Goal: Task Accomplishment & Management: Use online tool/utility

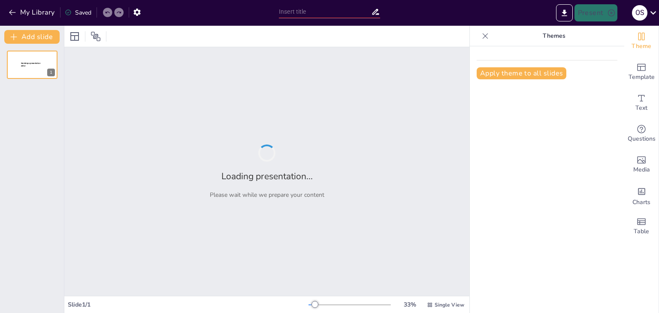
type input "Creación de Diapositivas Didácticas: Estrategias y Herramientas"
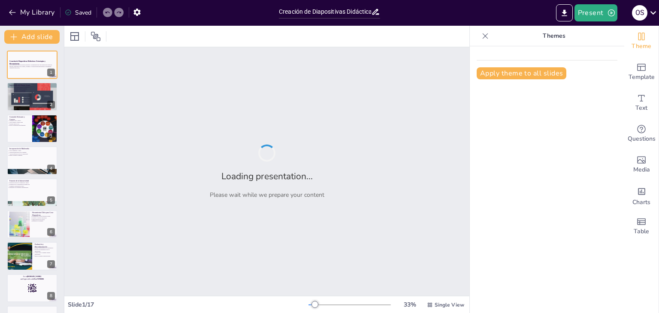
checkbox input "true"
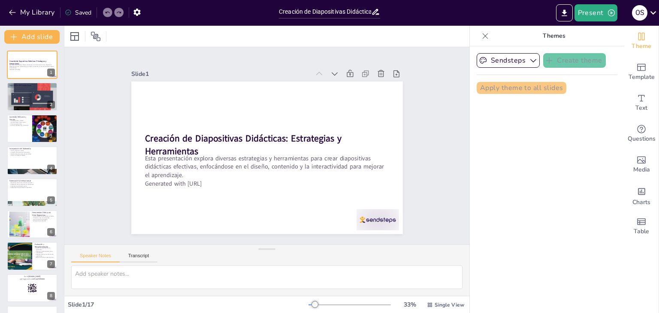
checkbox input "true"
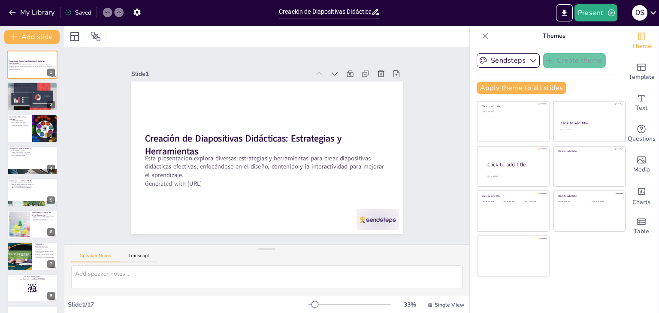
checkbox input "true"
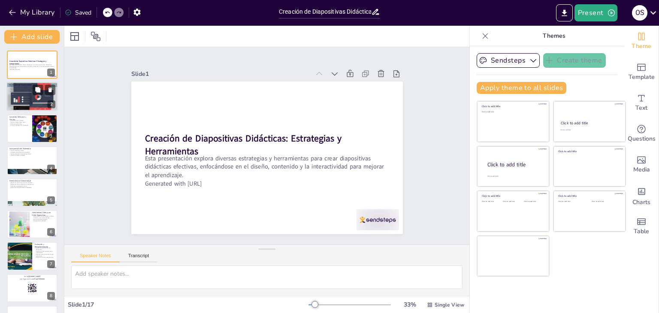
checkbox input "true"
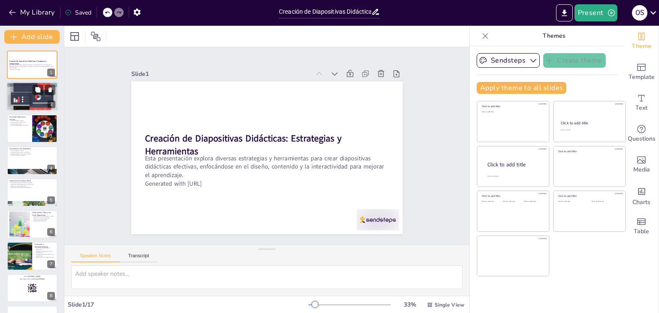
checkbox input "true"
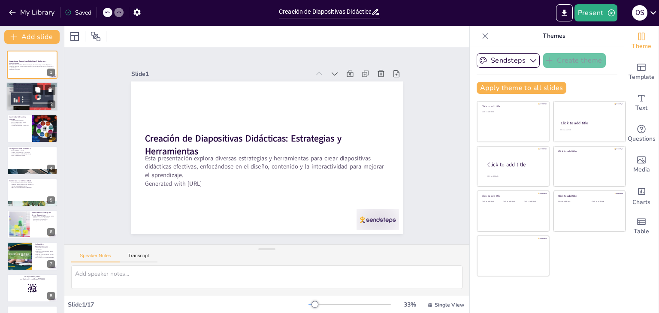
checkbox input "true"
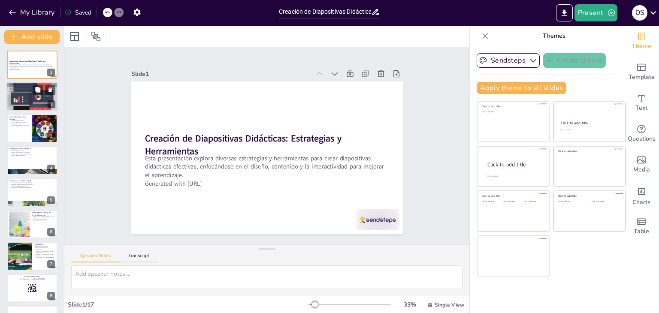
checkbox input "true"
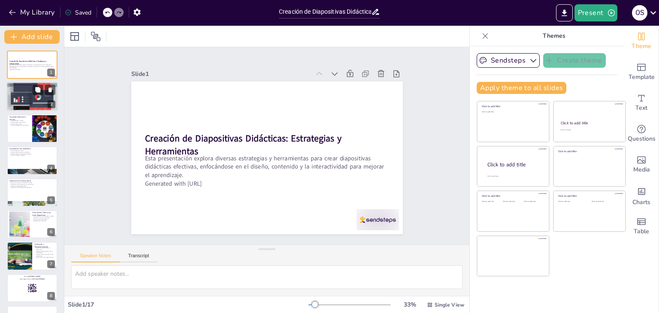
click at [26, 106] on div at bounding box center [32, 97] width 52 height 55
type textarea "Un diseño visual atractivo ayuda a que la audiencia comprenda mejor el contenid…"
checkbox input "true"
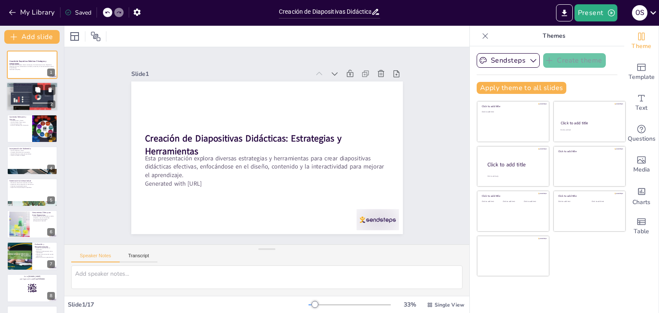
checkbox input "true"
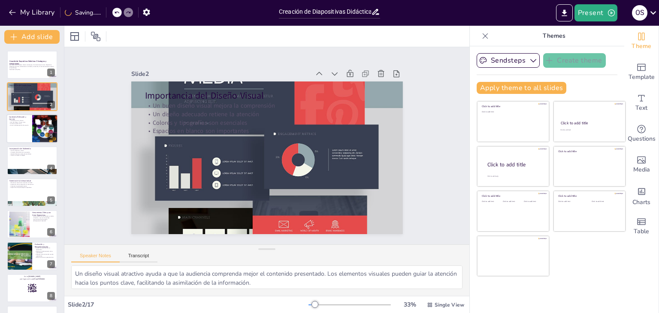
checkbox input "true"
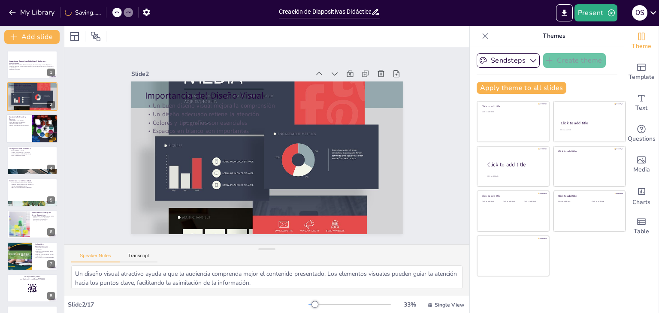
checkbox input "true"
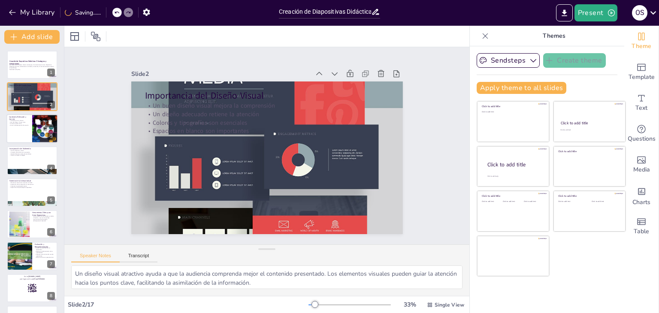
checkbox input "true"
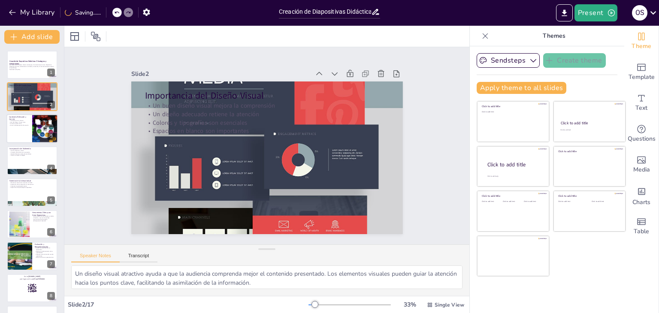
checkbox input "true"
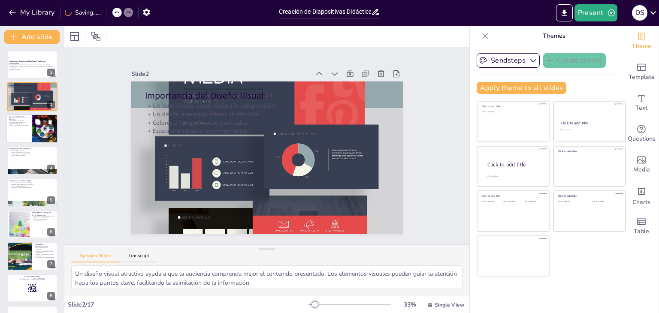
checkbox input "true"
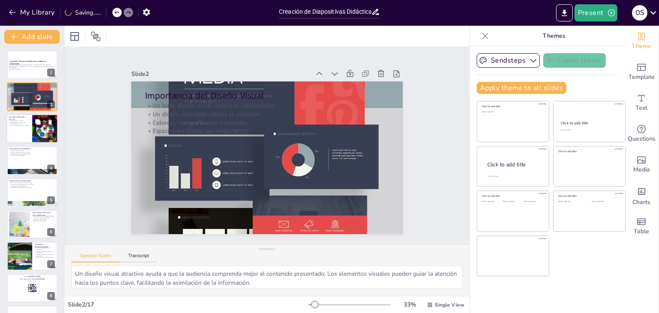
click at [35, 134] on div at bounding box center [45, 128] width 39 height 29
type textarea "La claridad en el contenido es esencial para que la audiencia comprenda el mens…"
checkbox input "true"
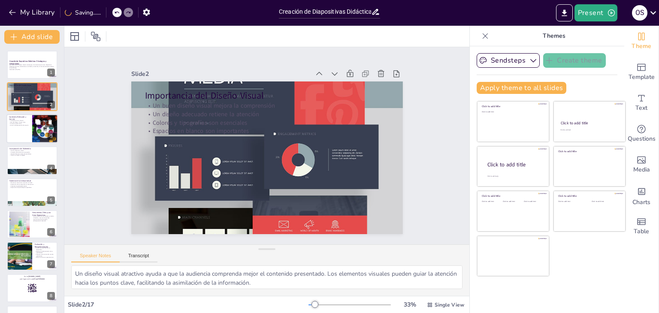
checkbox input "true"
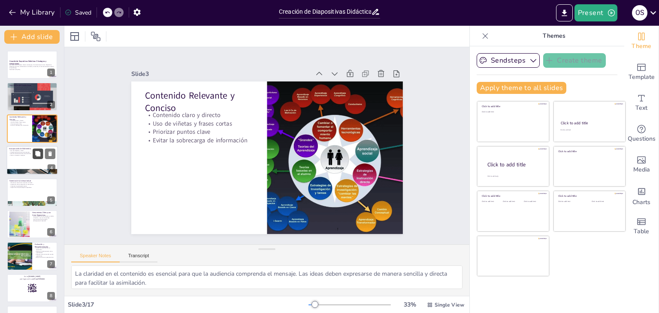
checkbox input "true"
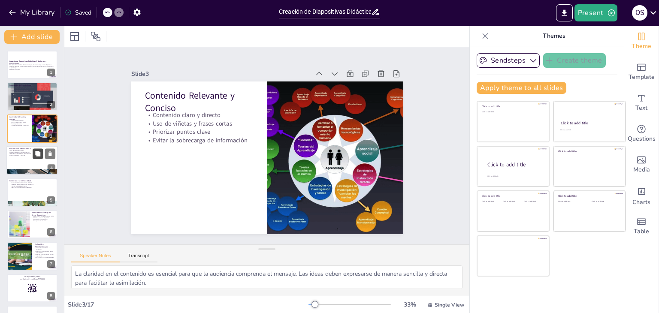
checkbox input "true"
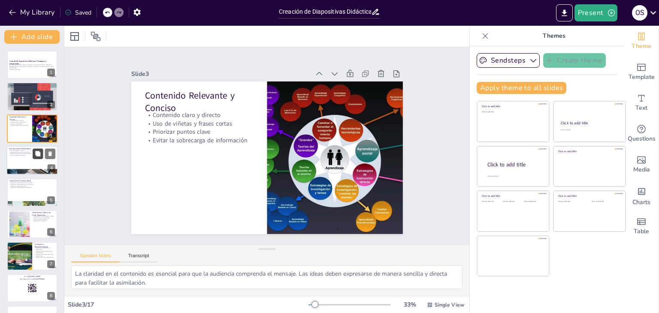
checkbox input "true"
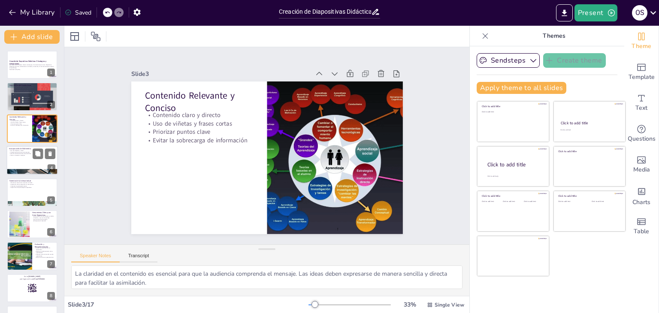
checkbox input "true"
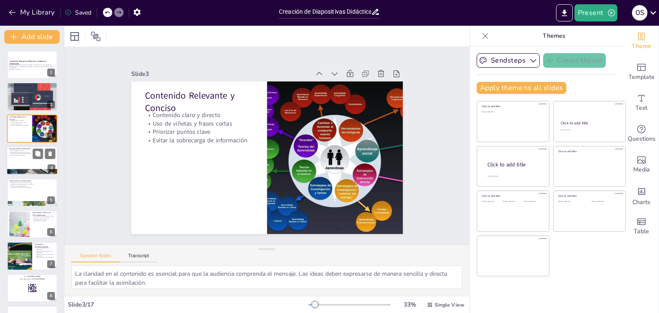
click at [36, 159] on div at bounding box center [32, 160] width 52 height 29
type textarea "La incorporación de imágenes y videos en las presentaciones hace que el conteni…"
checkbox input "true"
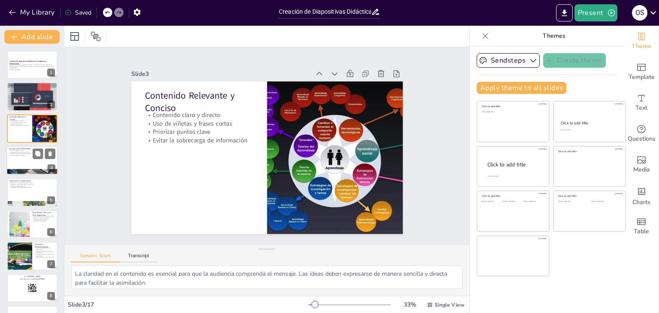
checkbox input "true"
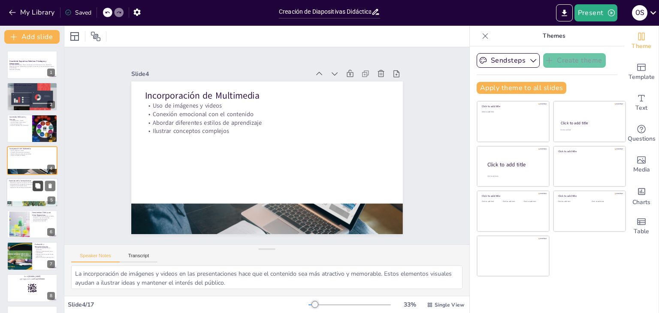
checkbox input "true"
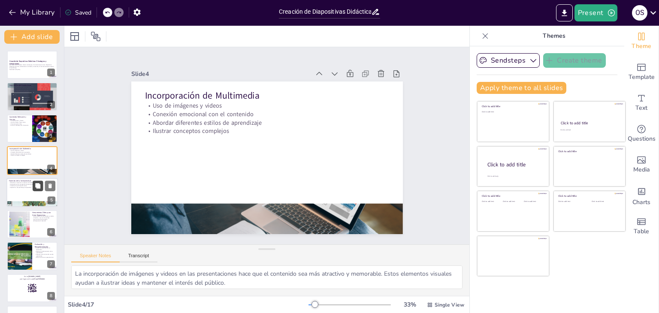
checkbox input "true"
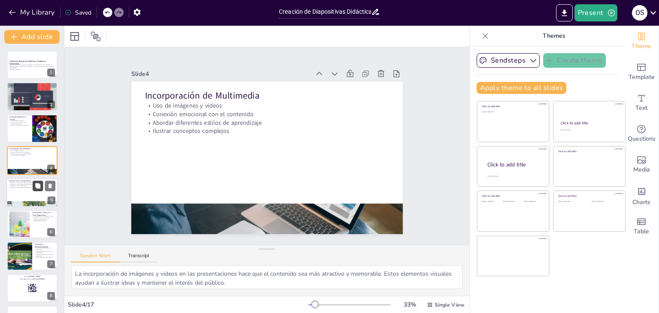
click at [34, 187] on button at bounding box center [38, 186] width 10 height 10
type textarea "La inclusión de elementos interactivos, como encuestas y preguntas, puede capta…"
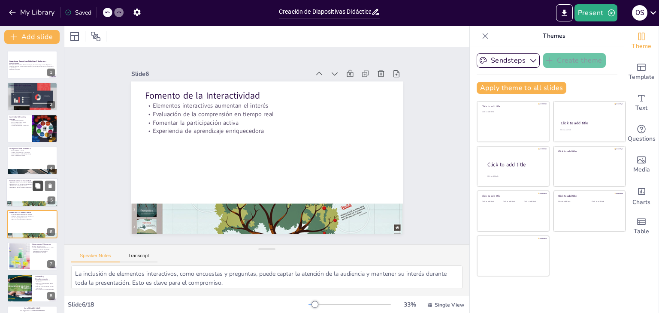
checkbox input "true"
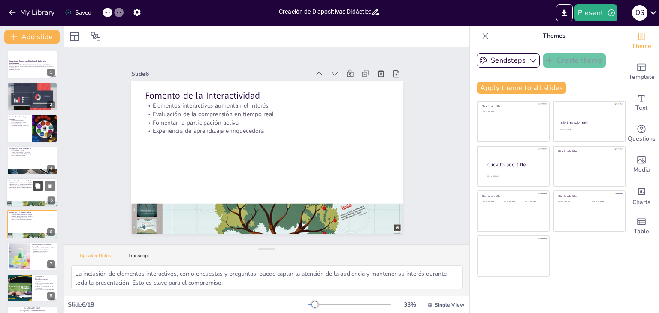
checkbox input "true"
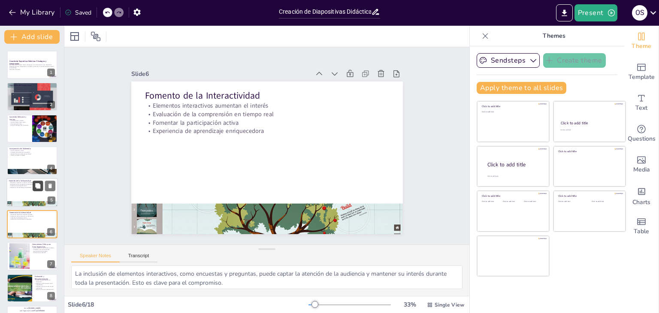
scroll to position [46, 0]
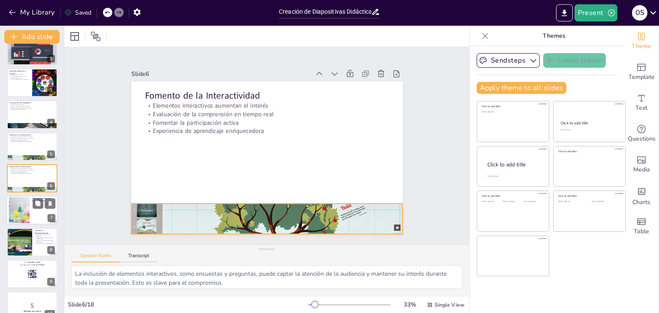
checkbox input "true"
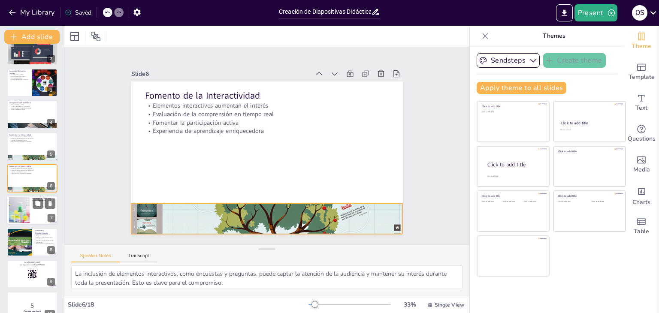
checkbox input "true"
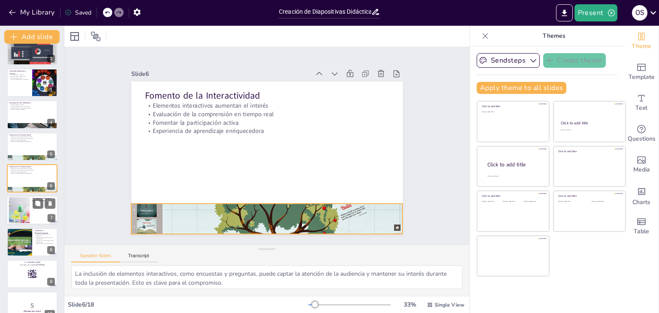
checkbox input "true"
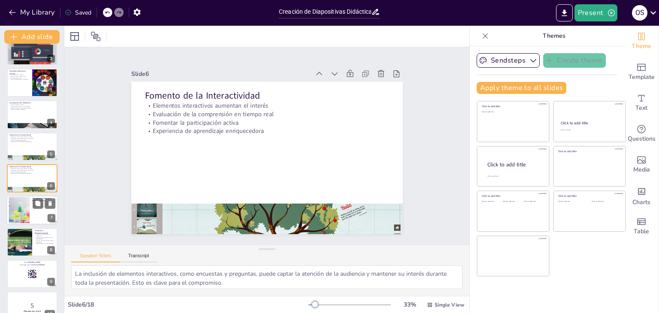
checkbox input "true"
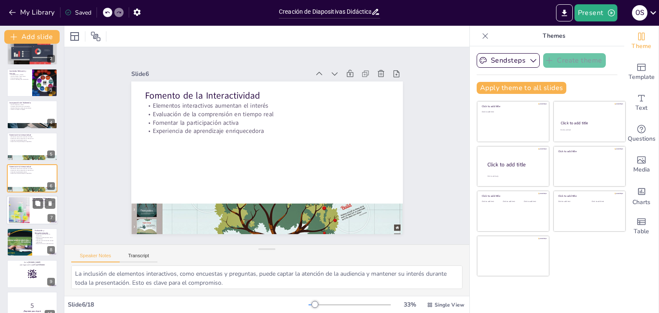
click at [29, 213] on div at bounding box center [19, 210] width 46 height 26
type textarea "Las herramientas en línea como Canva y Prezi hacen que el diseño de presentacio…"
checkbox input "true"
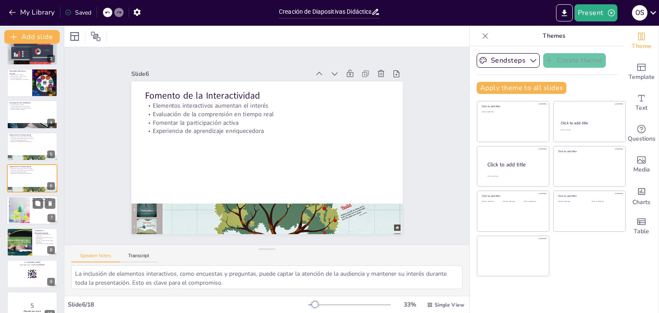
checkbox input "true"
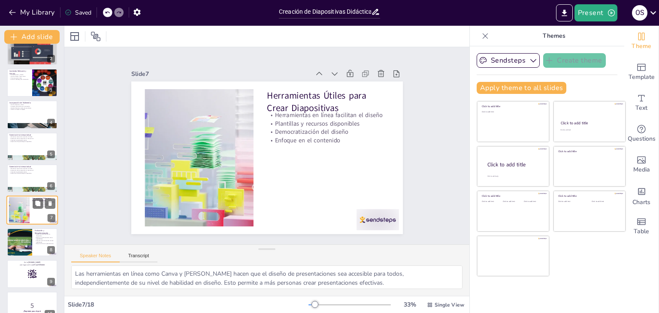
scroll to position [78, 0]
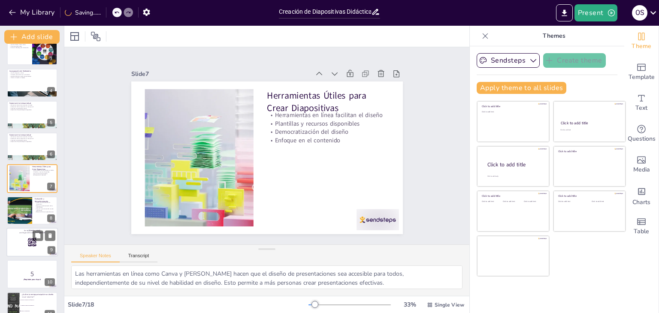
checkbox input "true"
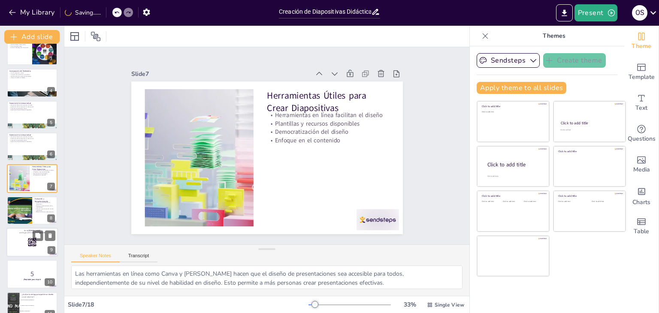
checkbox input "true"
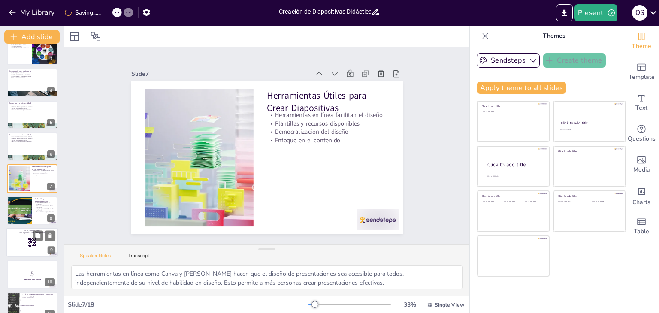
click at [26, 244] on div at bounding box center [32, 242] width 52 height 29
checkbox input "true"
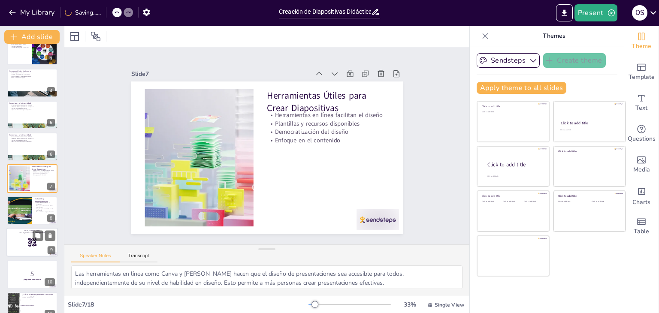
checkbox input "true"
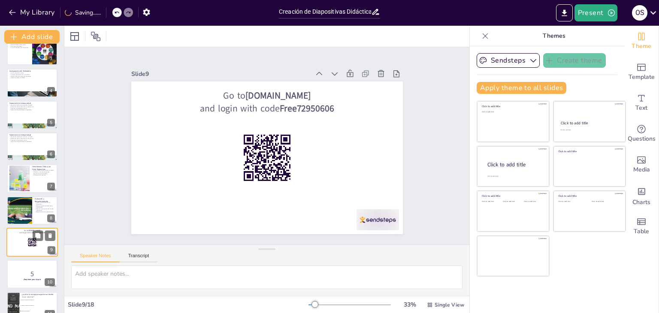
scroll to position [142, 0]
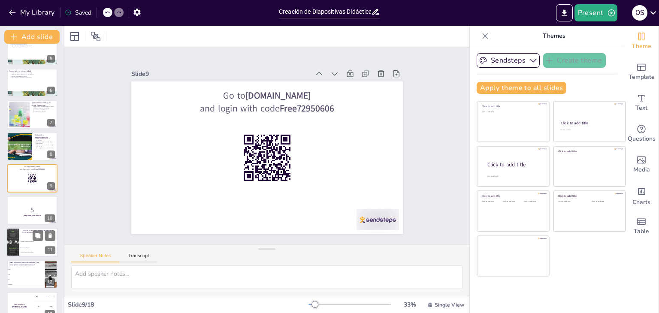
checkbox input "true"
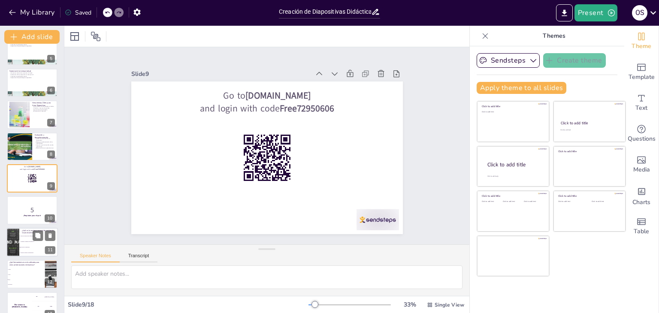
checkbox input "true"
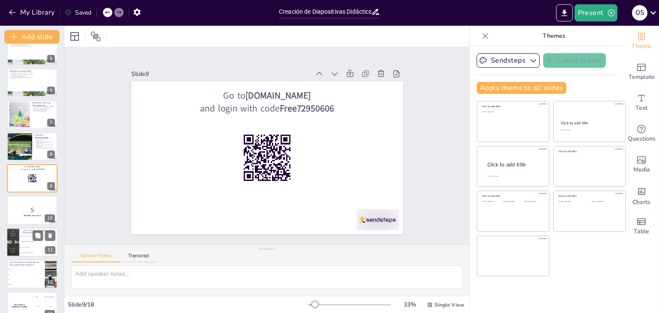
checkbox input "true"
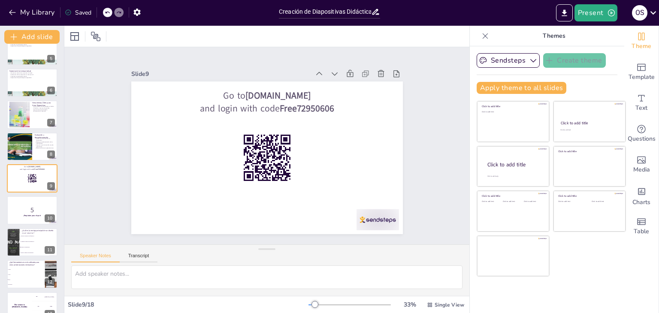
checkbox input "true"
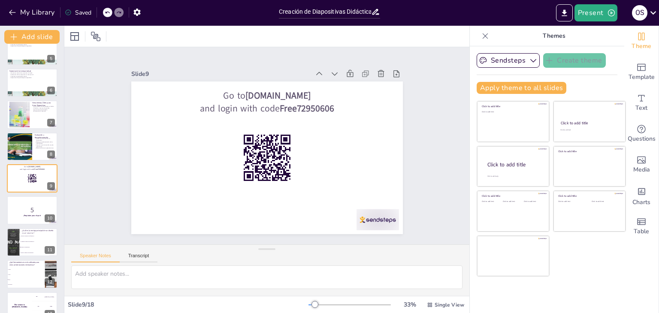
checkbox input "true"
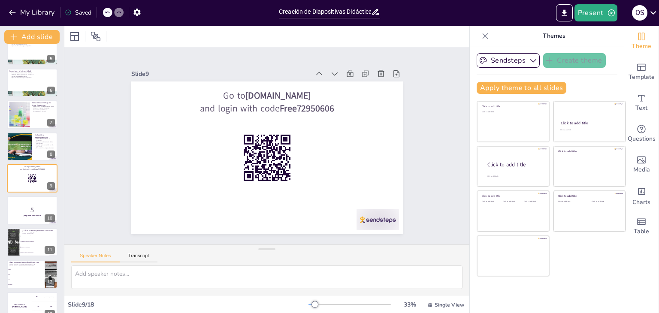
checkbox input "true"
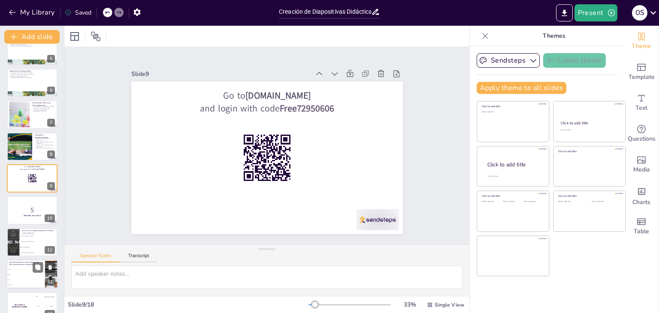
checkbox input "true"
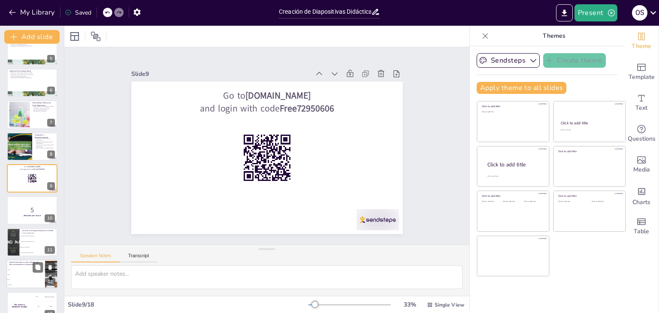
checkbox input "true"
click at [25, 262] on p "¿Qué herramienta es más utilizada para crear presentaciones interactivas?" at bounding box center [25, 263] width 33 height 5
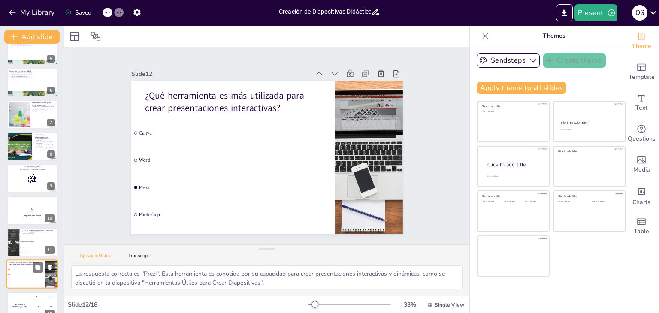
scroll to position [237, 0]
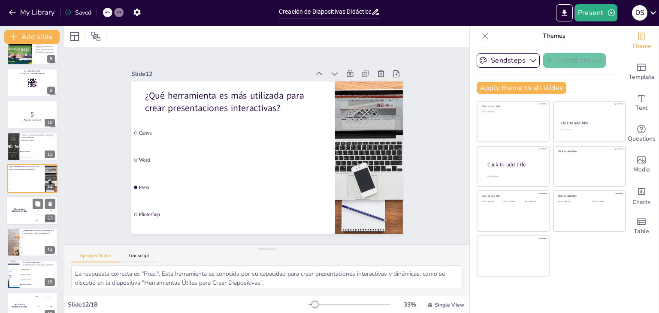
click at [23, 202] on div "The winner is Niels 🏆" at bounding box center [19, 210] width 26 height 29
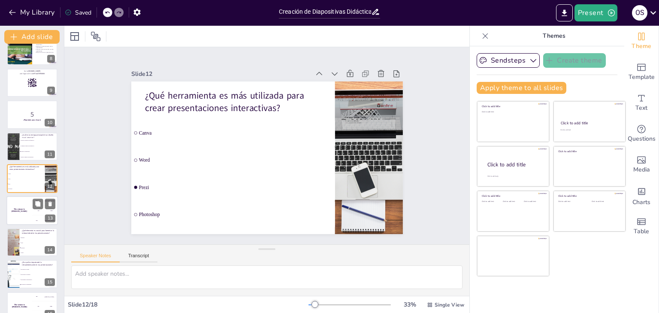
scroll to position [270, 0]
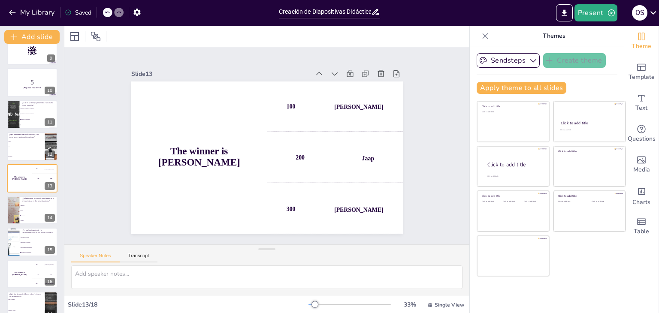
click at [470, 227] on div "Sendsteps Create theme Apply theme to all slides Click to add title Click to ad…" at bounding box center [547, 179] width 155 height 267
click at [19, 90] on div at bounding box center [32, 82] width 52 height 29
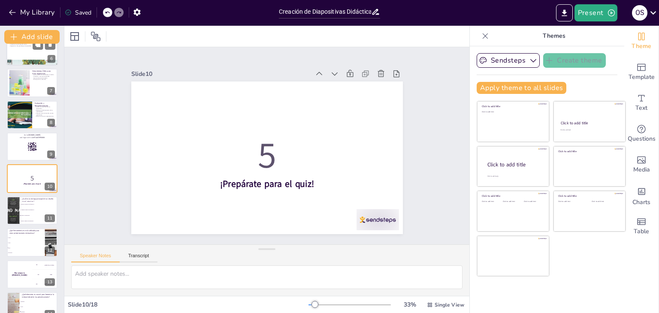
click at [35, 55] on div at bounding box center [32, 50] width 52 height 29
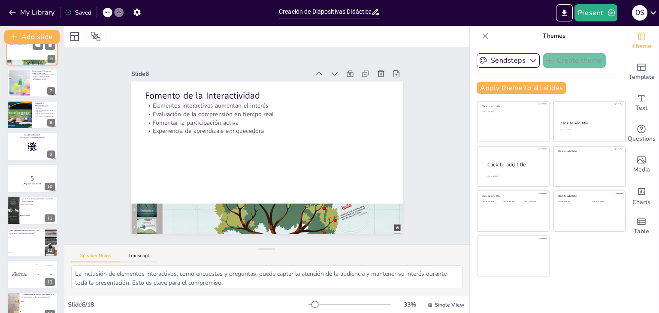
scroll to position [46, 0]
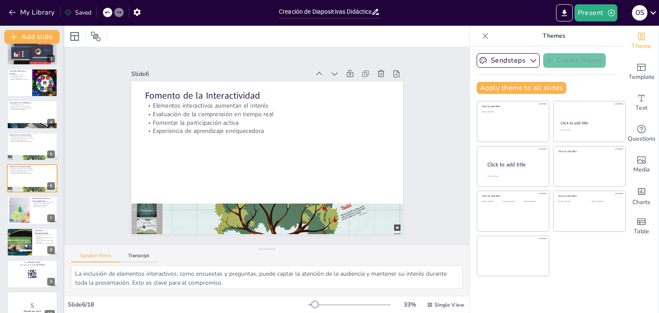
click at [62, 87] on div at bounding box center [63, 170] width 3 height 288
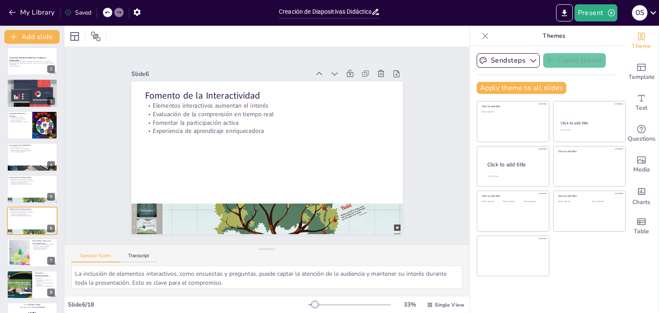
scroll to position [0, 0]
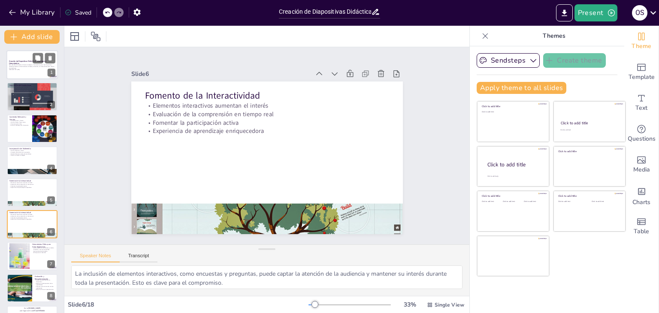
click at [29, 70] on p "Generated with [URL]" at bounding box center [32, 70] width 46 height 2
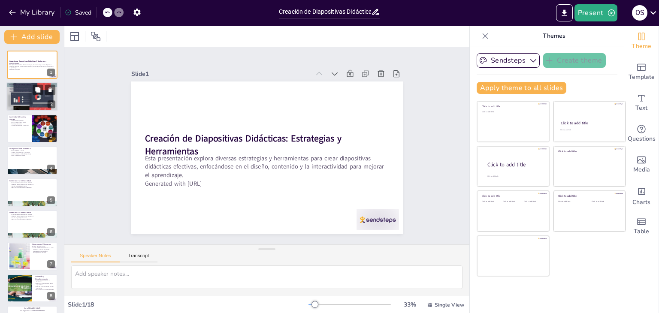
click at [34, 100] on div at bounding box center [32, 97] width 52 height 55
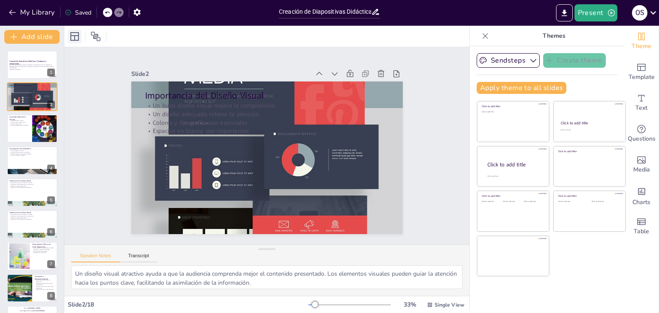
click at [72, 35] on icon at bounding box center [74, 36] width 9 height 9
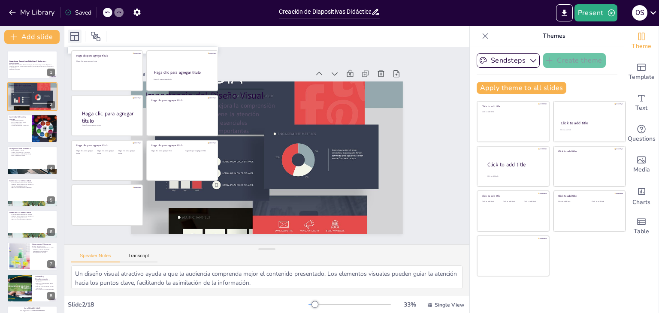
click at [72, 35] on icon at bounding box center [74, 36] width 9 height 9
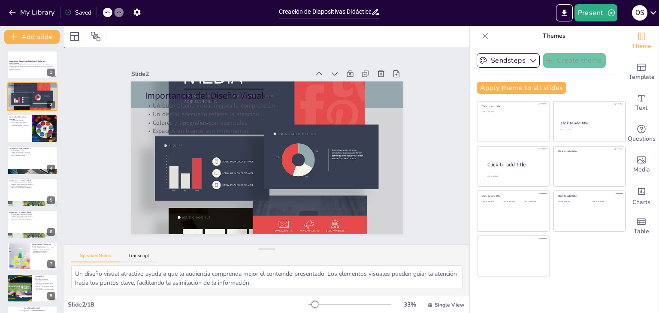
click at [443, 115] on div "Slide 1 Creación de Diapositivas Didácticas: Estrategias y Herramientas Esta pr…" at bounding box center [267, 146] width 424 height 239
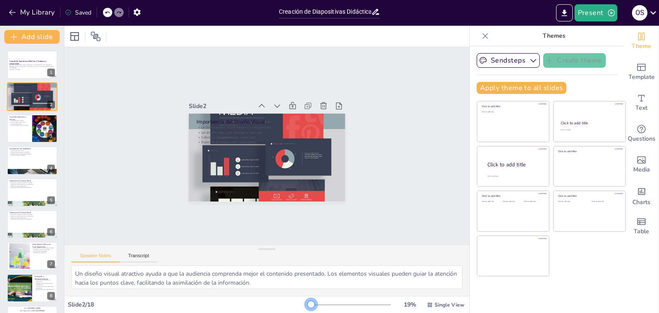
click at [308, 305] on div at bounding box center [311, 304] width 7 height 7
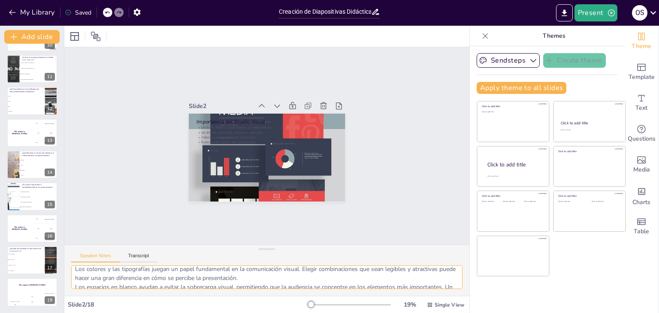
scroll to position [56, 0]
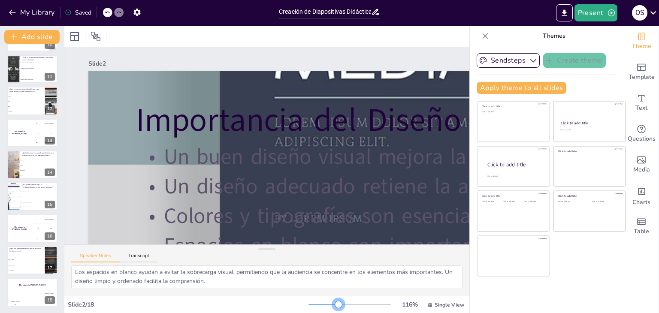
click at [333, 304] on div at bounding box center [350, 305] width 82 height 7
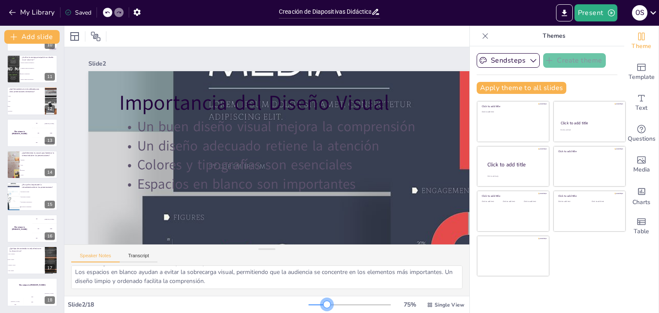
click at [322, 305] on div at bounding box center [318, 305] width 18 height 1
click at [314, 305] on div at bounding box center [318, 305] width 18 height 1
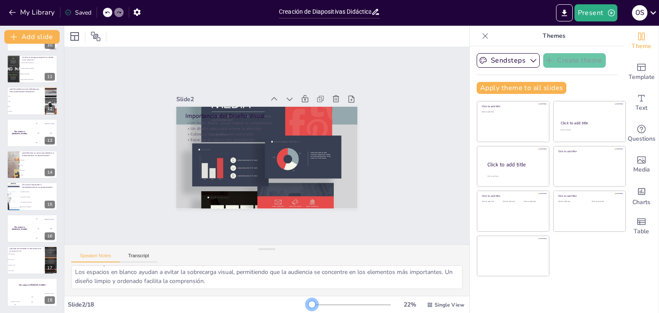
click at [309, 305] on div at bounding box center [310, 305] width 3 height 1
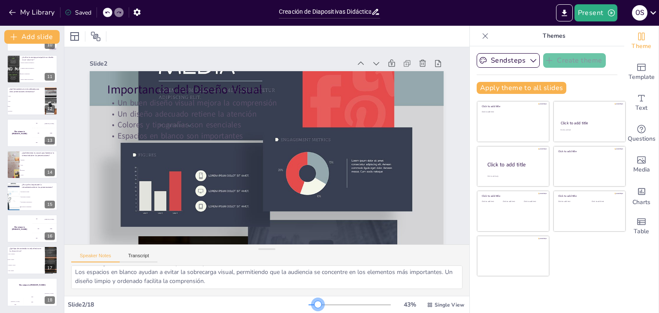
click at [312, 304] on div at bounding box center [350, 305] width 82 height 7
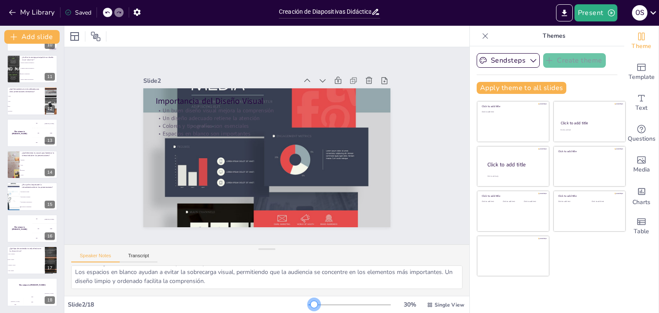
click at [311, 304] on div at bounding box center [314, 304] width 7 height 7
click at [564, 19] on button "Export to PowerPoint" at bounding box center [564, 12] width 17 height 17
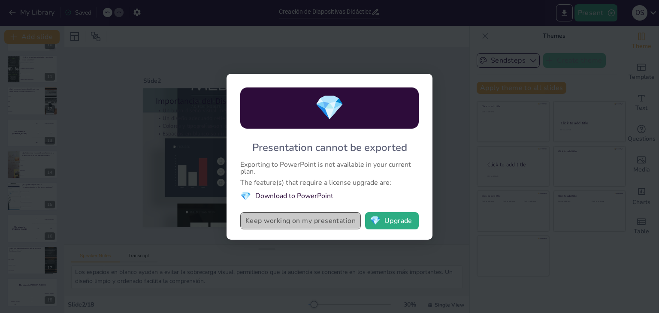
click at [287, 226] on button "Keep working on my presentation" at bounding box center [300, 220] width 121 height 17
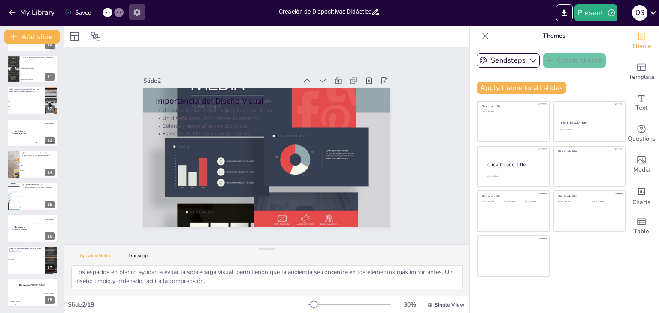
click at [133, 16] on button "button" at bounding box center [137, 11] width 16 height 15
click at [136, 15] on icon "button" at bounding box center [136, 12] width 7 height 7
click at [561, 11] on icon "Export to PowerPoint" at bounding box center [564, 13] width 9 height 9
click at [561, 17] on icon "Export to PowerPoint" at bounding box center [564, 13] width 9 height 9
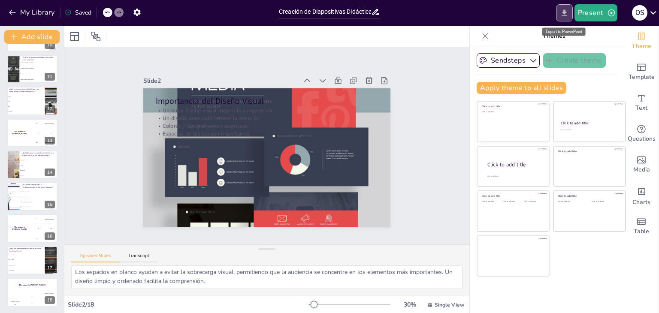
click at [563, 13] on icon "Export to PowerPoint" at bounding box center [564, 13] width 9 height 9
click at [142, 11] on icon "button" at bounding box center [137, 12] width 9 height 9
click at [139, 11] on icon "button" at bounding box center [136, 12] width 7 height 7
click at [573, 11] on div at bounding box center [565, 12] width 20 height 17
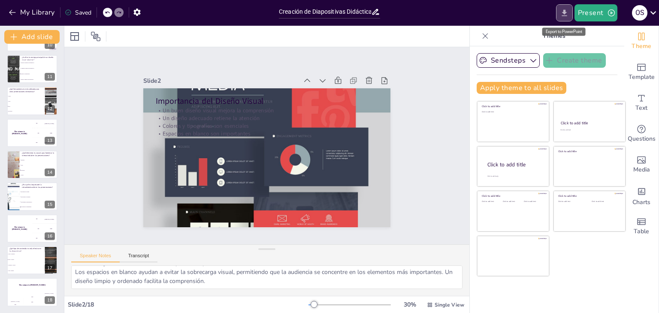
click at [563, 14] on icon "Export to PowerPoint" at bounding box center [564, 13] width 9 height 9
click at [597, 11] on button "Present" at bounding box center [596, 12] width 43 height 17
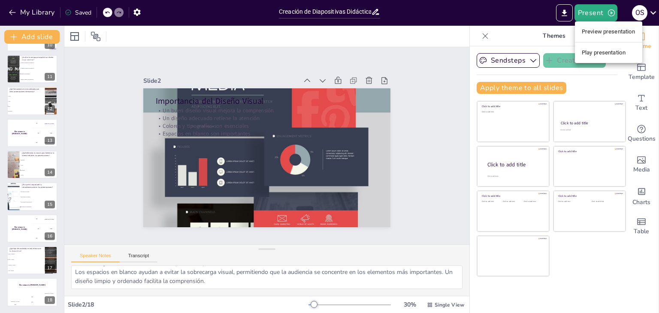
click at [525, 12] on div at bounding box center [329, 156] width 659 height 313
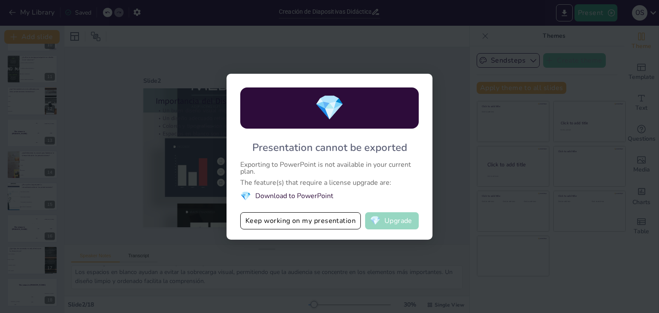
click at [381, 230] on button "💎 Upgrade" at bounding box center [392, 220] width 54 height 17
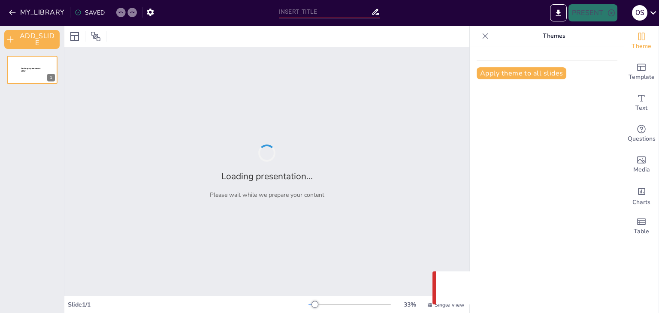
type input "Creación de Diapositivas Didácticas: Estrategias y Herramientas"
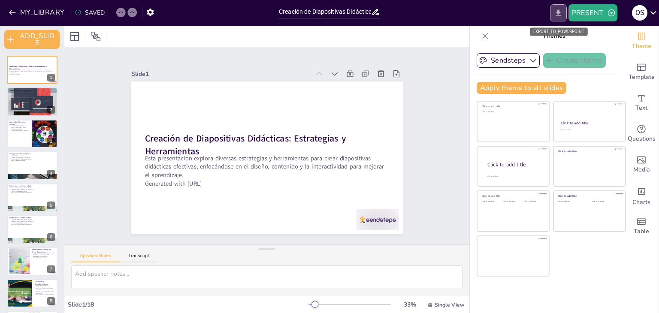
click at [554, 14] on icon "EXPORT_TO_POWERPOINT" at bounding box center [558, 13] width 9 height 9
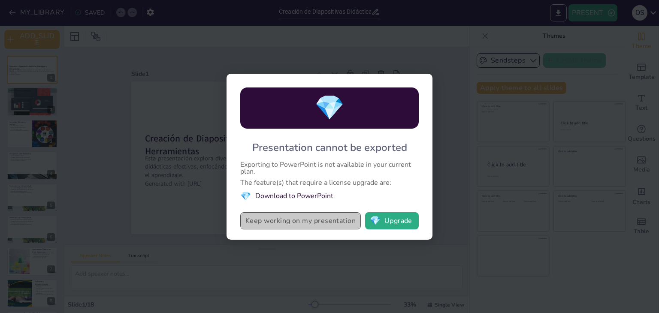
click at [340, 224] on button "Keep working on my presentation" at bounding box center [300, 220] width 121 height 17
checkbox input "true"
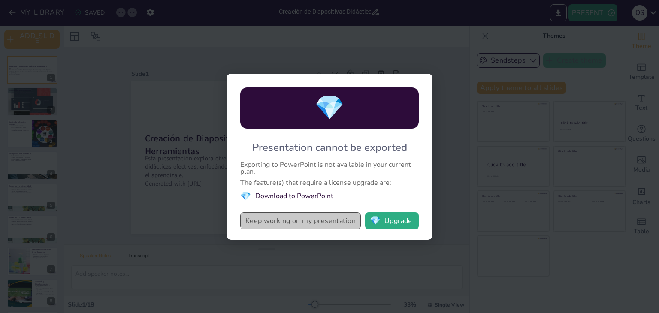
checkbox input "true"
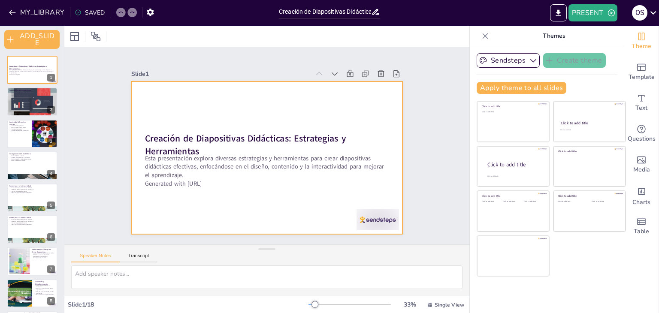
checkbox input "true"
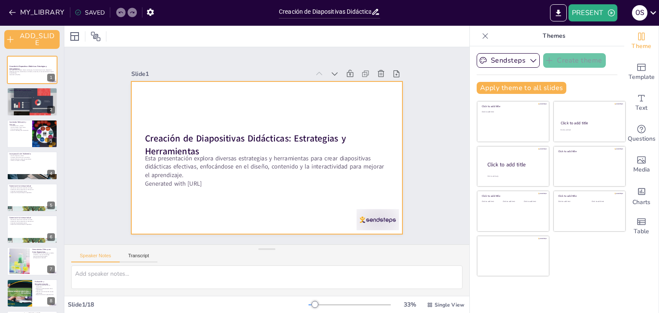
checkbox input "true"
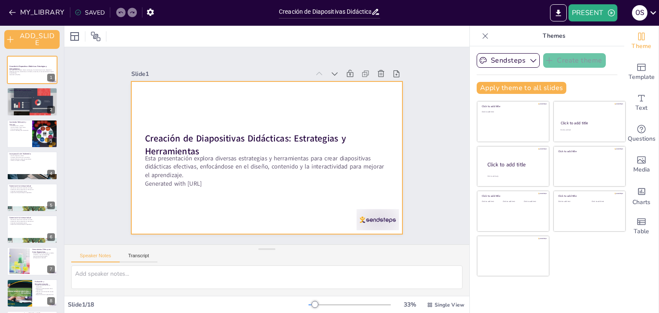
checkbox input "true"
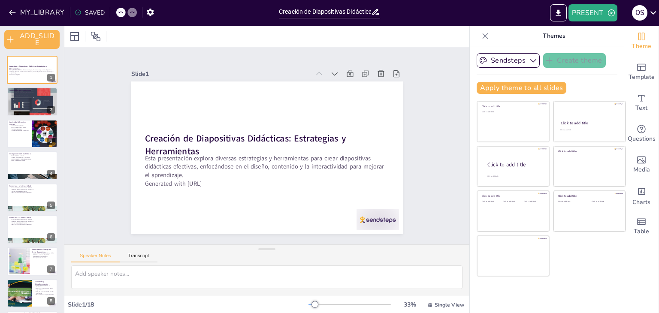
checkbox input "true"
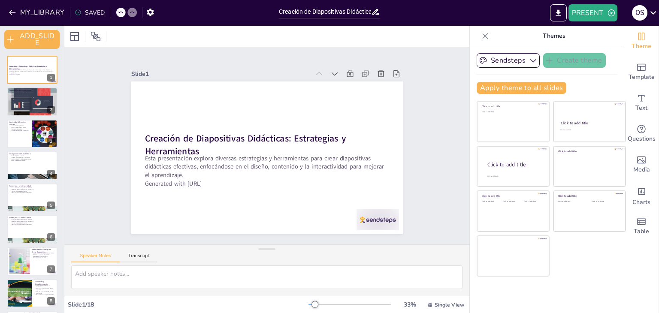
checkbox input "true"
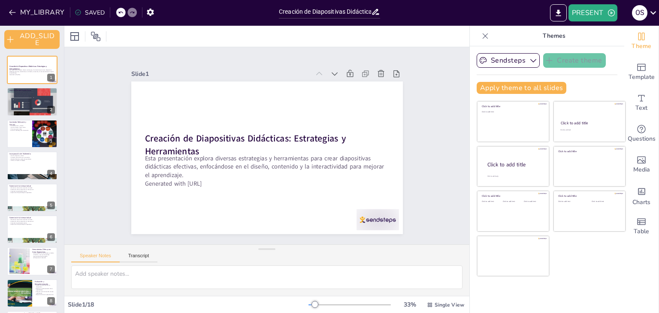
checkbox input "true"
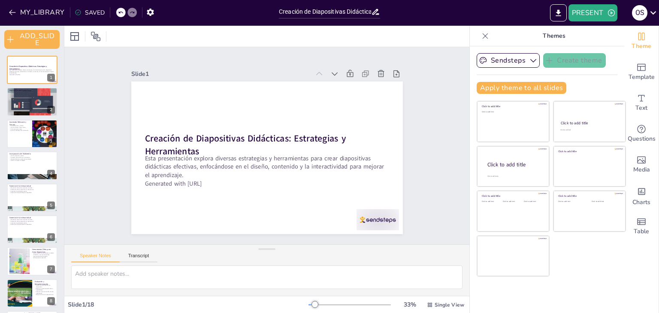
checkbox input "true"
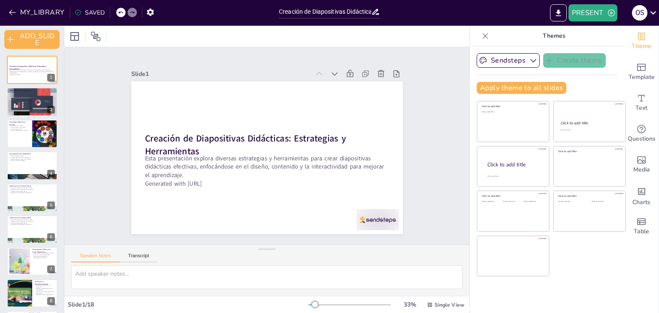
checkbox input "true"
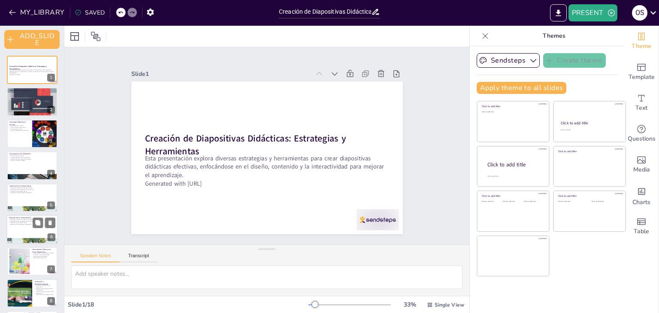
checkbox input "true"
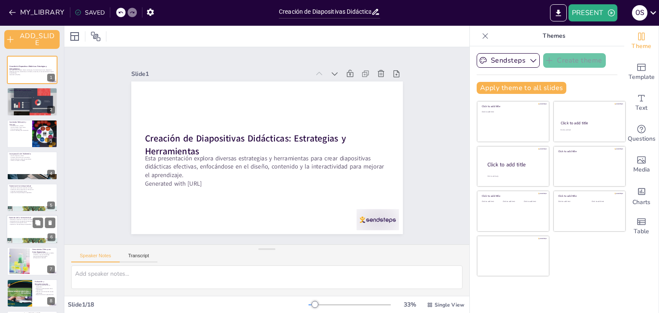
checkbox input "true"
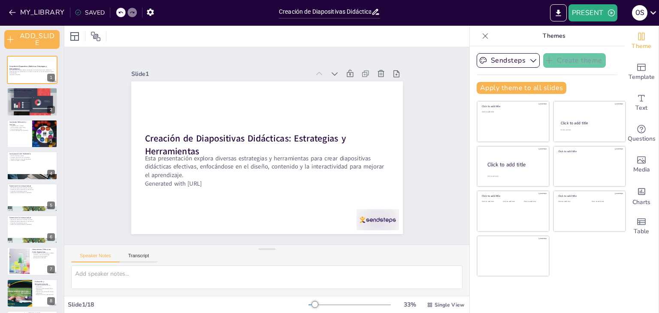
checkbox input "true"
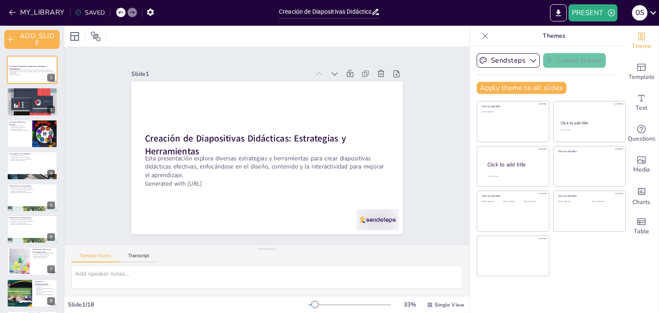
checkbox input "true"
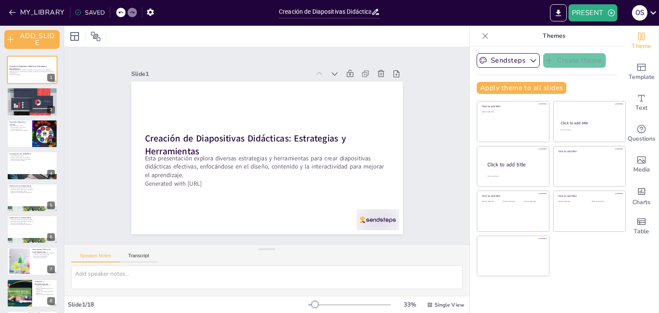
checkbox input "true"
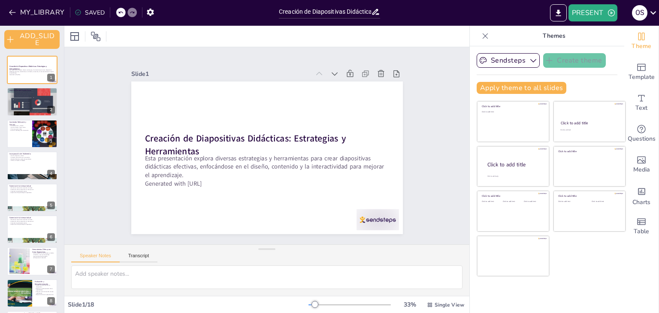
checkbox input "true"
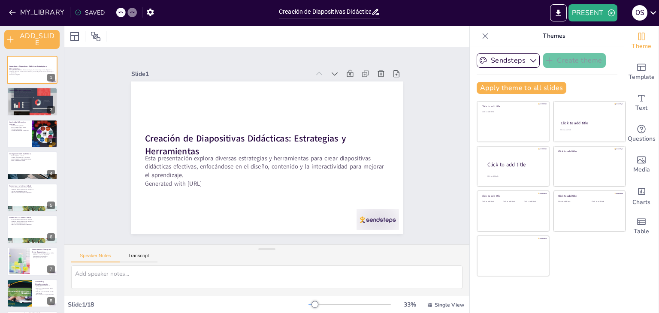
checkbox input "true"
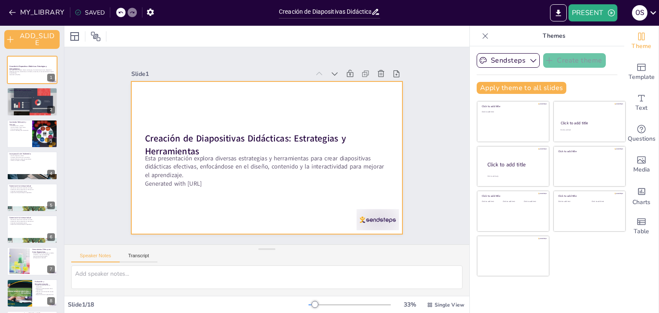
checkbox input "true"
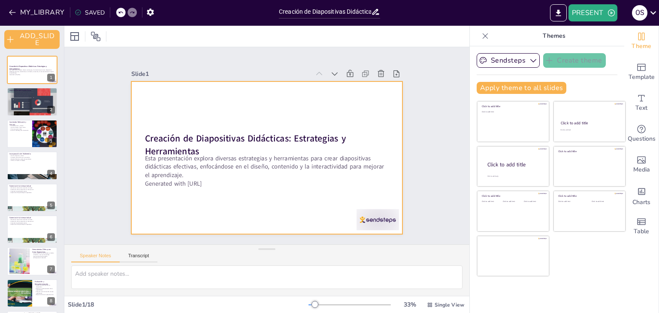
checkbox input "true"
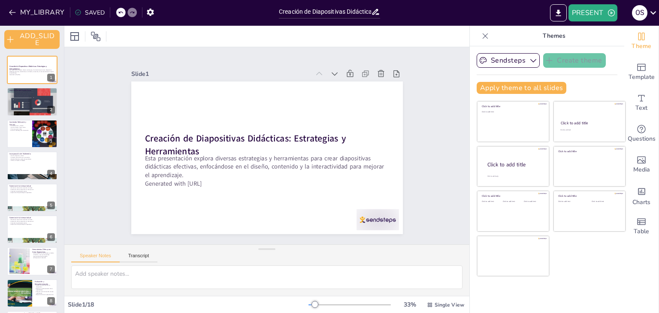
checkbox input "true"
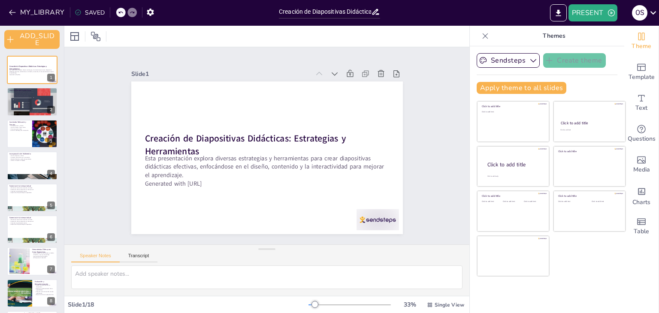
checkbox input "true"
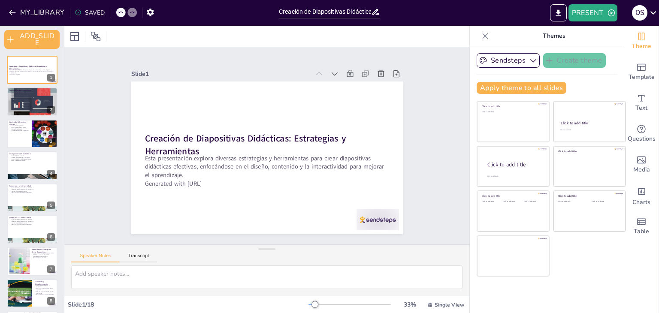
checkbox input "true"
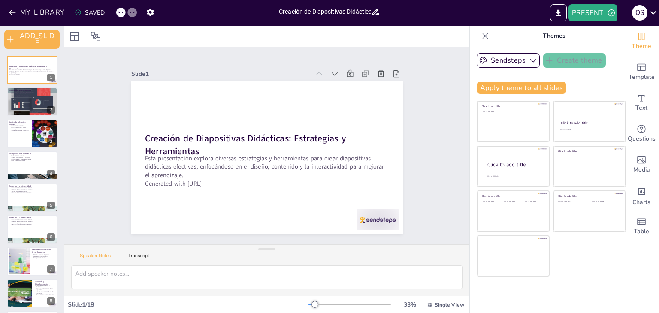
checkbox input "true"
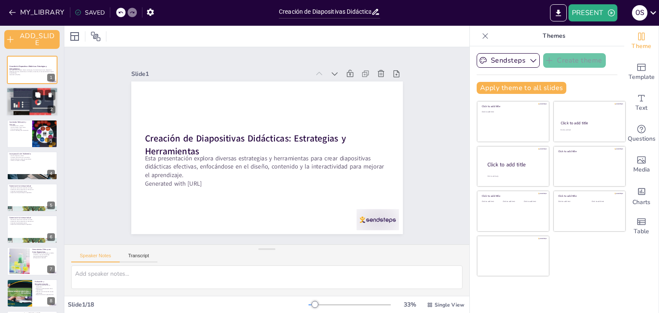
checkbox input "true"
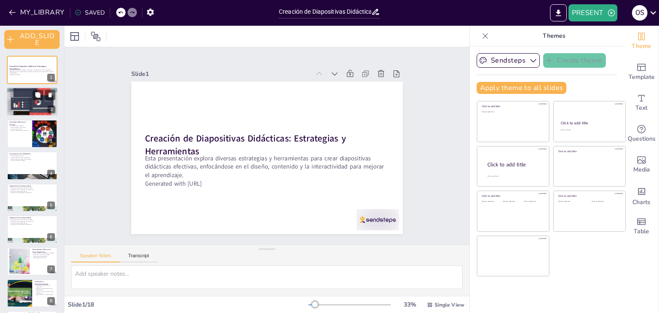
checkbox input "true"
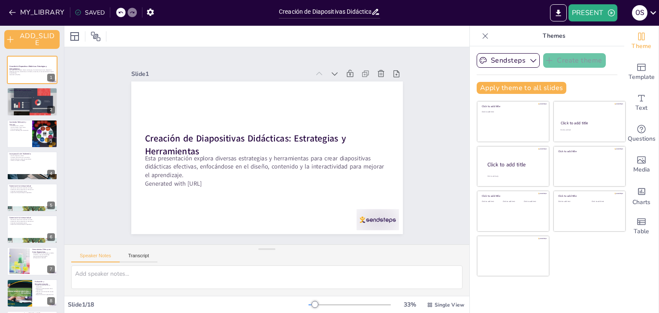
checkbox input "true"
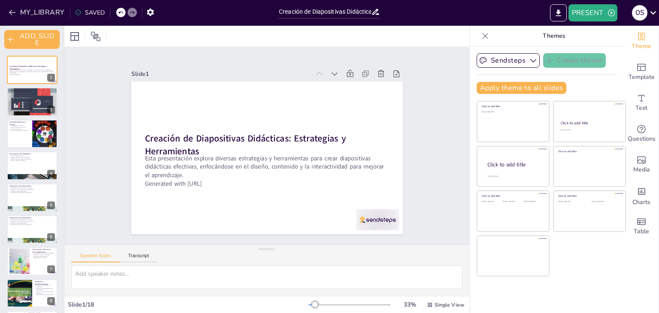
click at [380, 15] on icon at bounding box center [375, 11] width 9 height 9
click at [376, 14] on icon at bounding box center [376, 12] width 7 height 6
click at [438, 6] on div "PRESENT O S" at bounding box center [522, 12] width 275 height 17
click at [481, 38] on icon at bounding box center [485, 36] width 9 height 9
checkbox input "true"
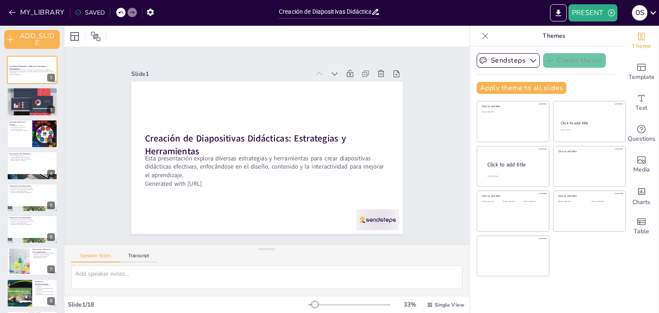
checkbox input "true"
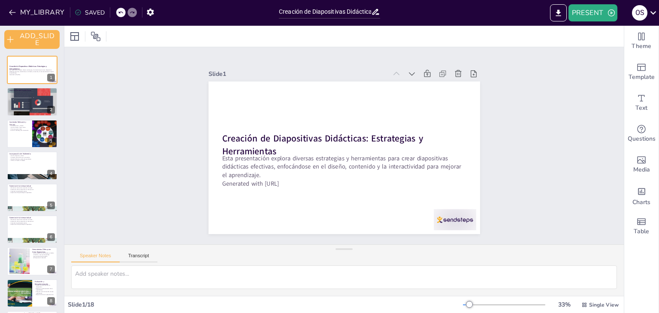
checkbox input "true"
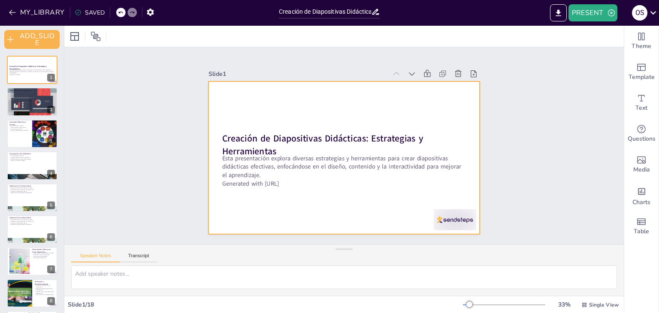
checkbox input "true"
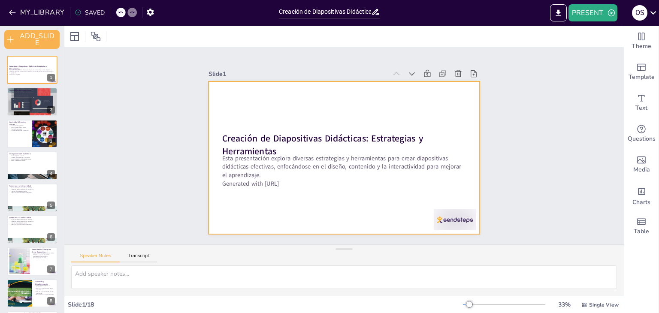
checkbox input "true"
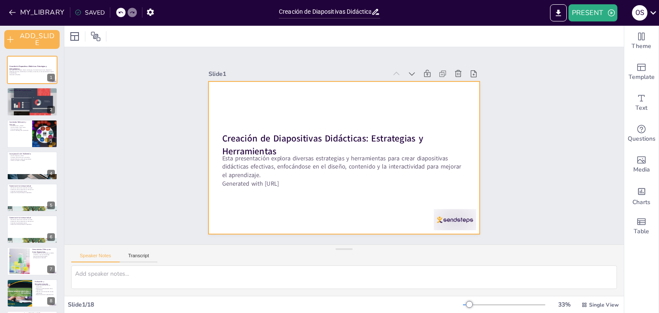
checkbox input "true"
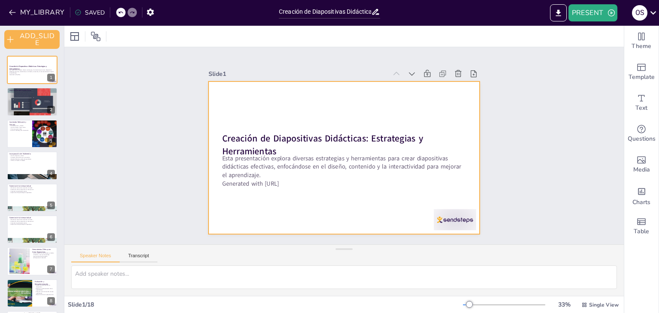
checkbox input "true"
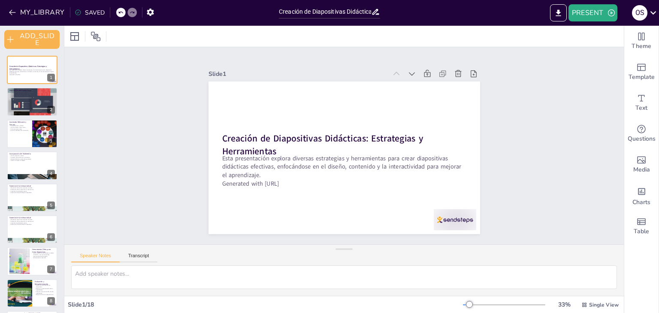
checkbox input "true"
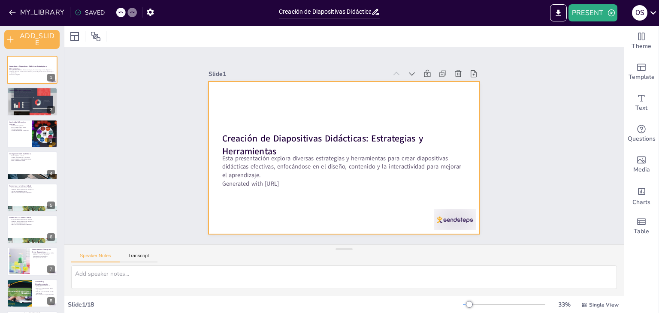
checkbox input "true"
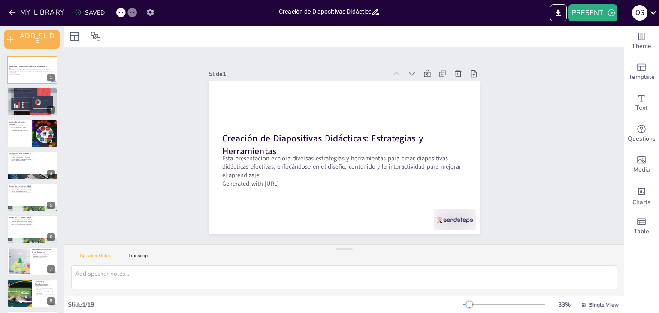
click at [152, 16] on icon "button" at bounding box center [150, 12] width 9 height 9
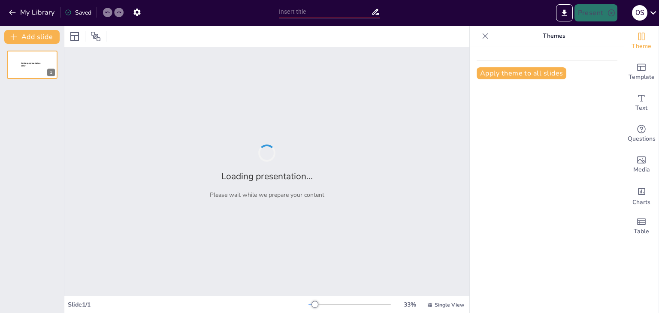
type input "Creación de Diapositivas Didácticas: Estrategias y Herramientas"
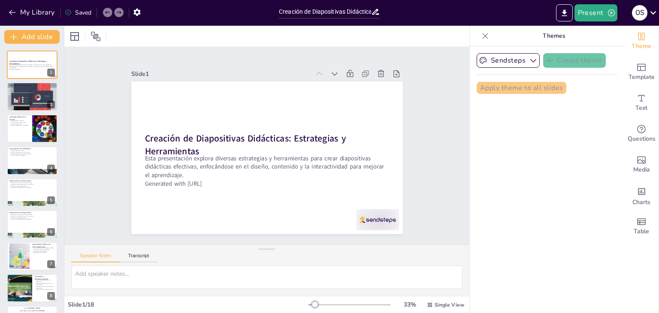
checkbox input "true"
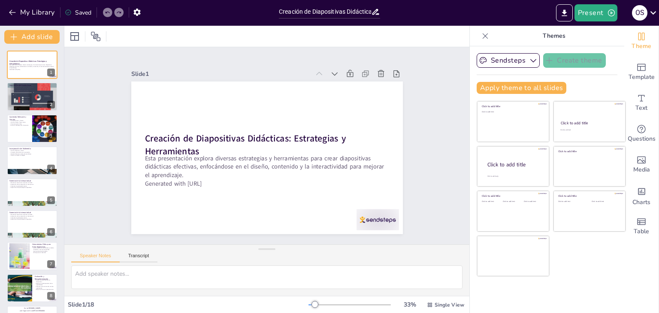
checkbox input "true"
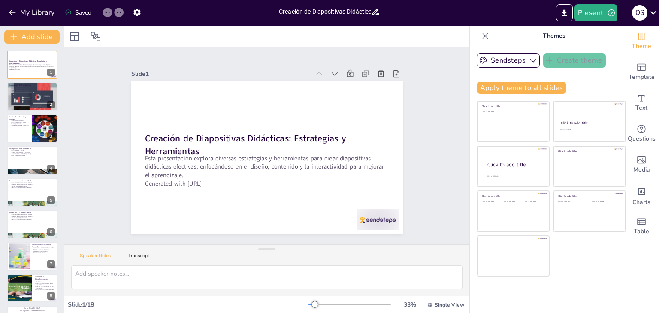
click at [258, 30] on div at bounding box center [266, 36] width 405 height 21
checkbox input "true"
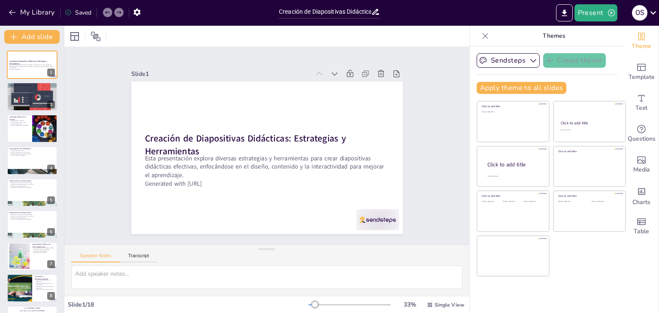
checkbox input "true"
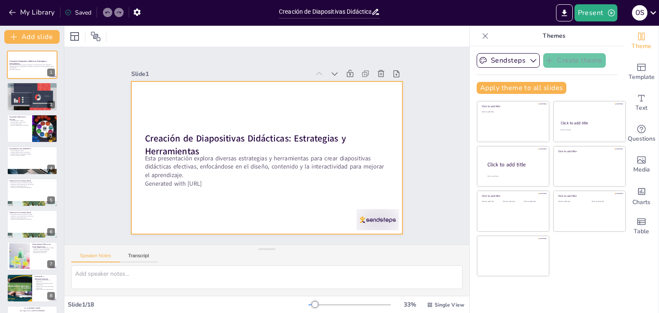
checkbox input "true"
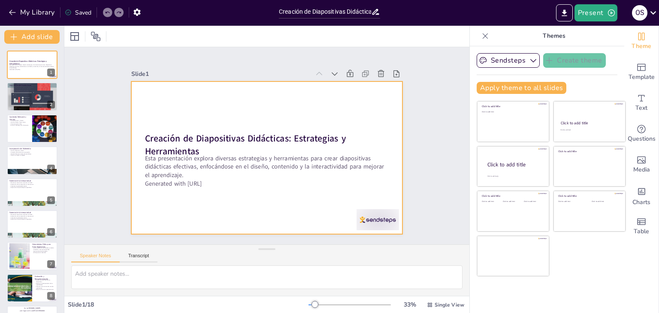
checkbox input "true"
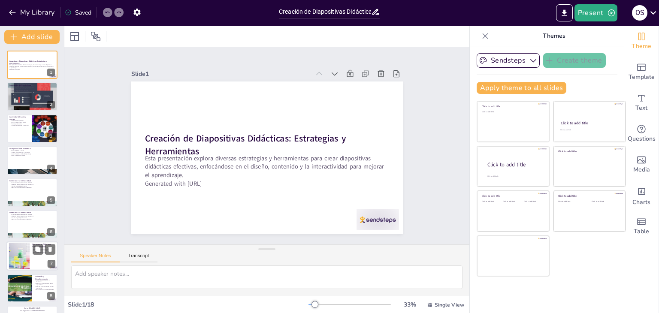
checkbox input "true"
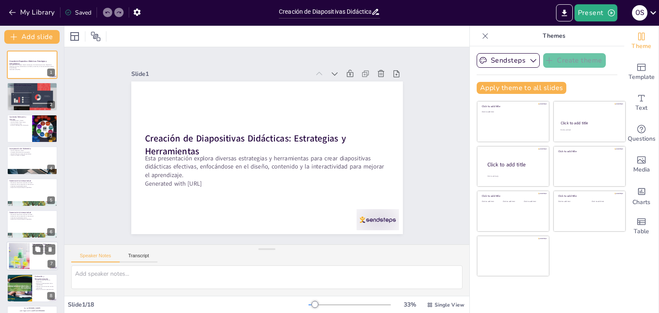
checkbox input "true"
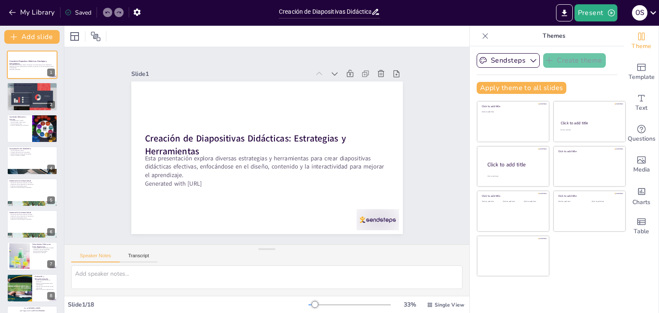
checkbox input "true"
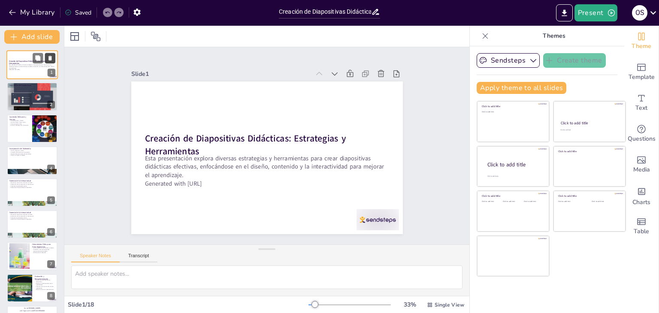
checkbox input "true"
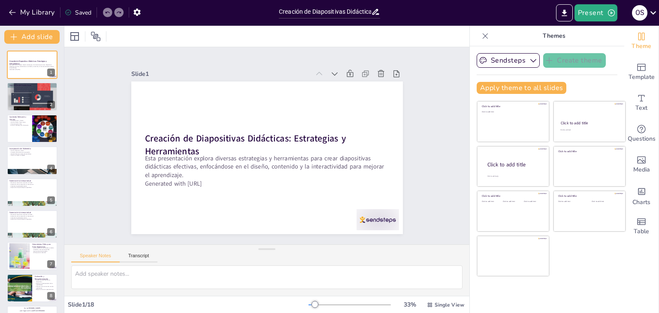
checkbox input "true"
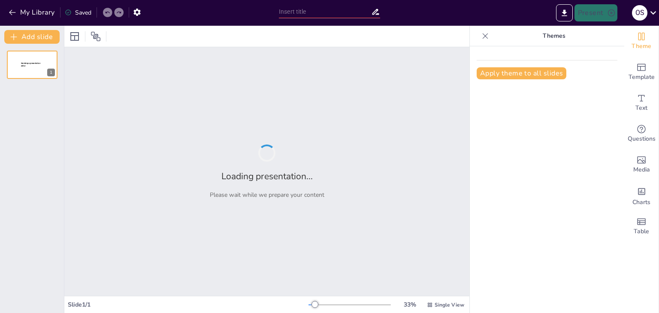
type input "Estrategia Comunicacional Integral para el Liderazgo Obrero de [PERSON_NAME]"
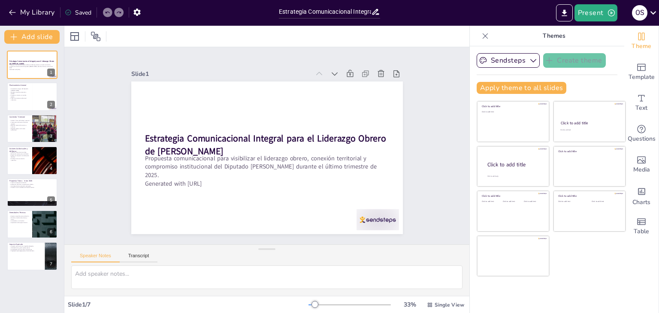
click at [387, 258] on div "Speaker Notes Transcript" at bounding box center [266, 255] width 405 height 21
click at [462, 234] on div "Document fonts Akatab Recently used Mulish Popular fonts Lato Montserrat Open S…" at bounding box center [329, 170] width 659 height 288
click at [386, 38] on div at bounding box center [266, 36] width 405 height 21
click at [563, 14] on icon "Export to PowerPoint" at bounding box center [564, 13] width 9 height 9
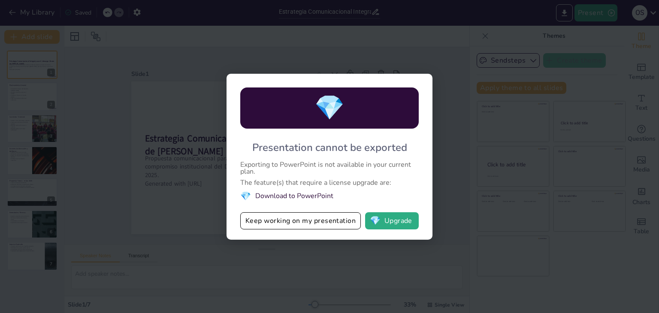
click at [519, 149] on div "💎 Presentation cannot be exported Exporting to PowerPoint is not available in y…" at bounding box center [329, 156] width 659 height 313
click at [328, 218] on button "Keep working on my presentation" at bounding box center [300, 220] width 121 height 17
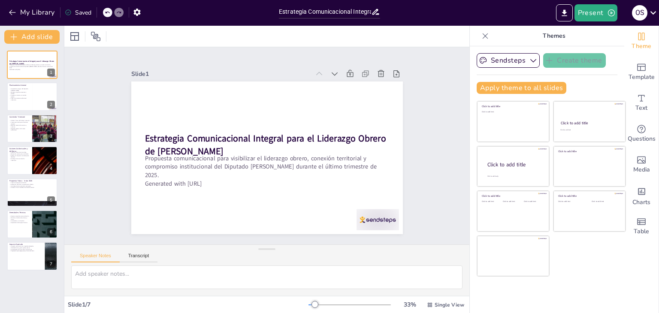
click at [470, 272] on div "Sendsteps Create theme Apply theme to all slides Click to add title Click to ad…" at bounding box center [547, 179] width 155 height 267
